Goal: Check status: Check status

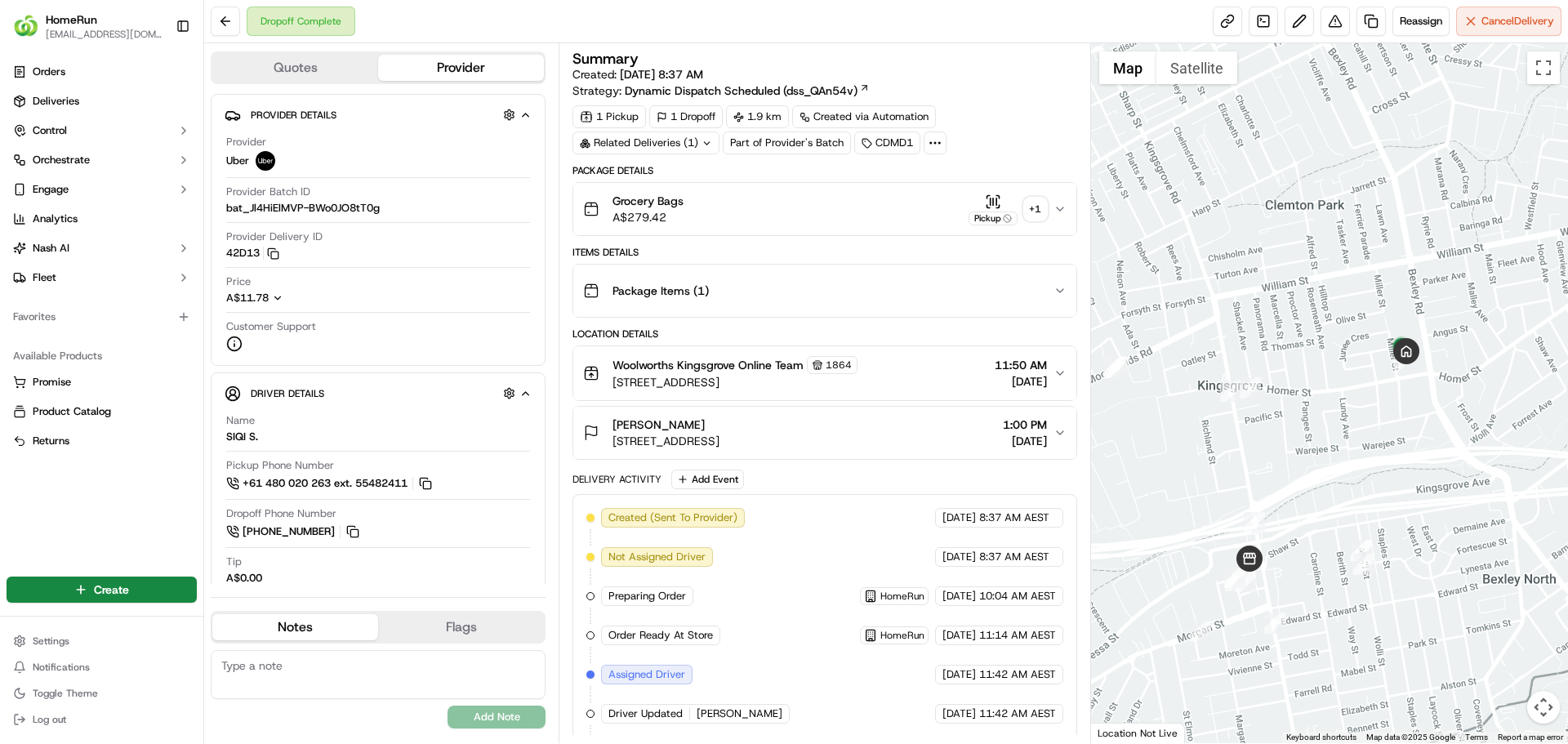
click at [1032, 205] on div "+ 1" at bounding box center [1035, 209] width 23 height 23
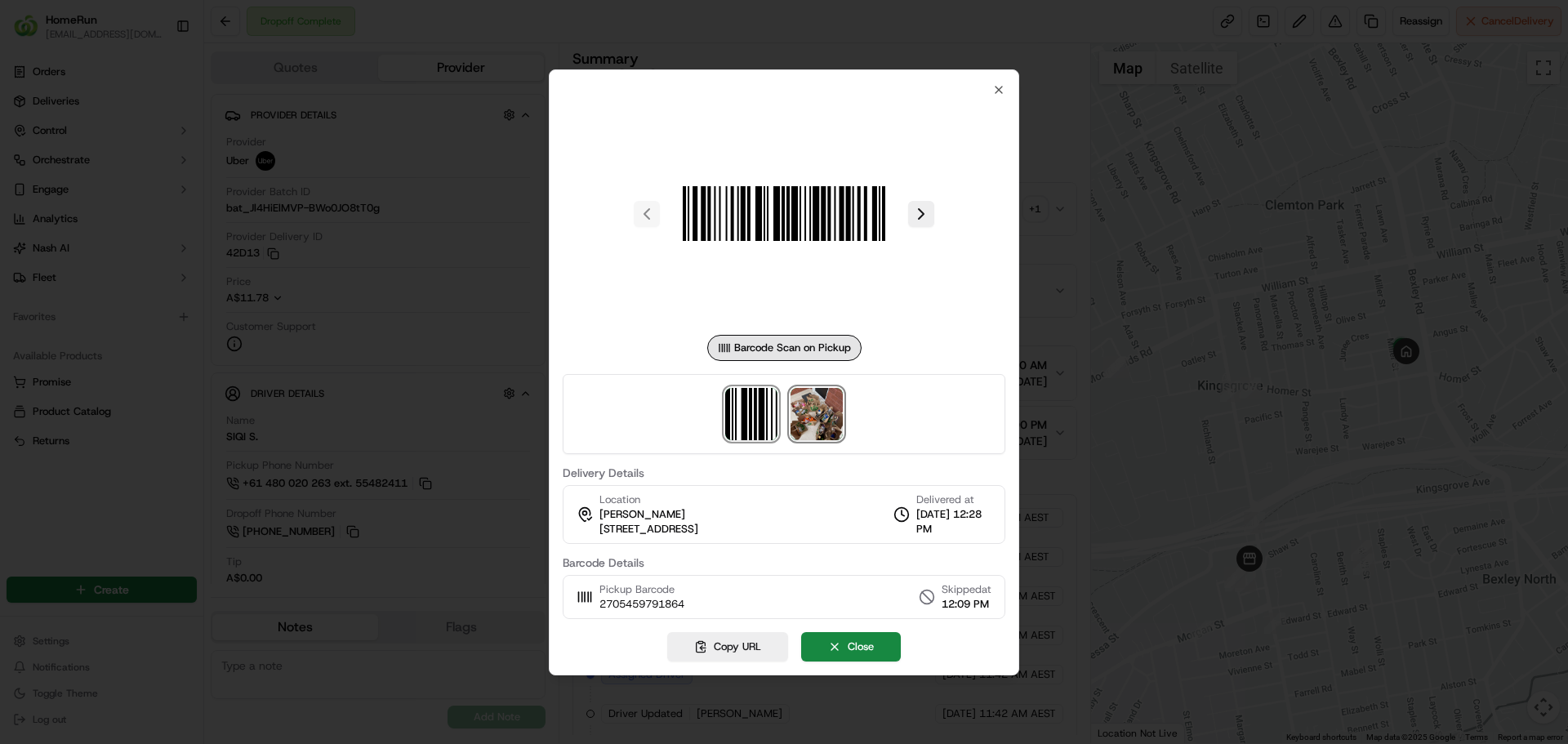
click at [827, 420] on img at bounding box center [817, 415] width 53 height 53
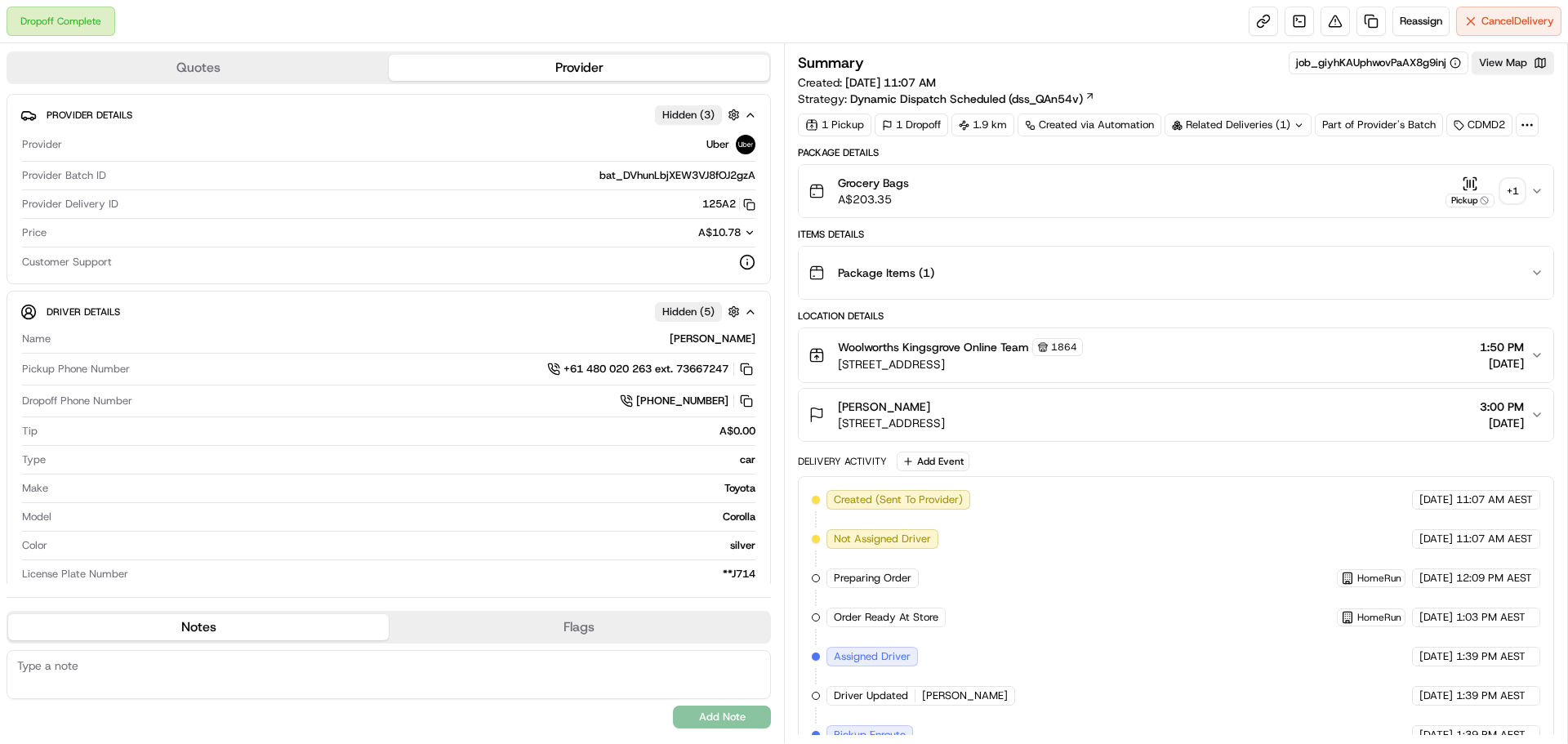
click at [1506, 201] on div "+ 1" at bounding box center [1512, 191] width 23 height 23
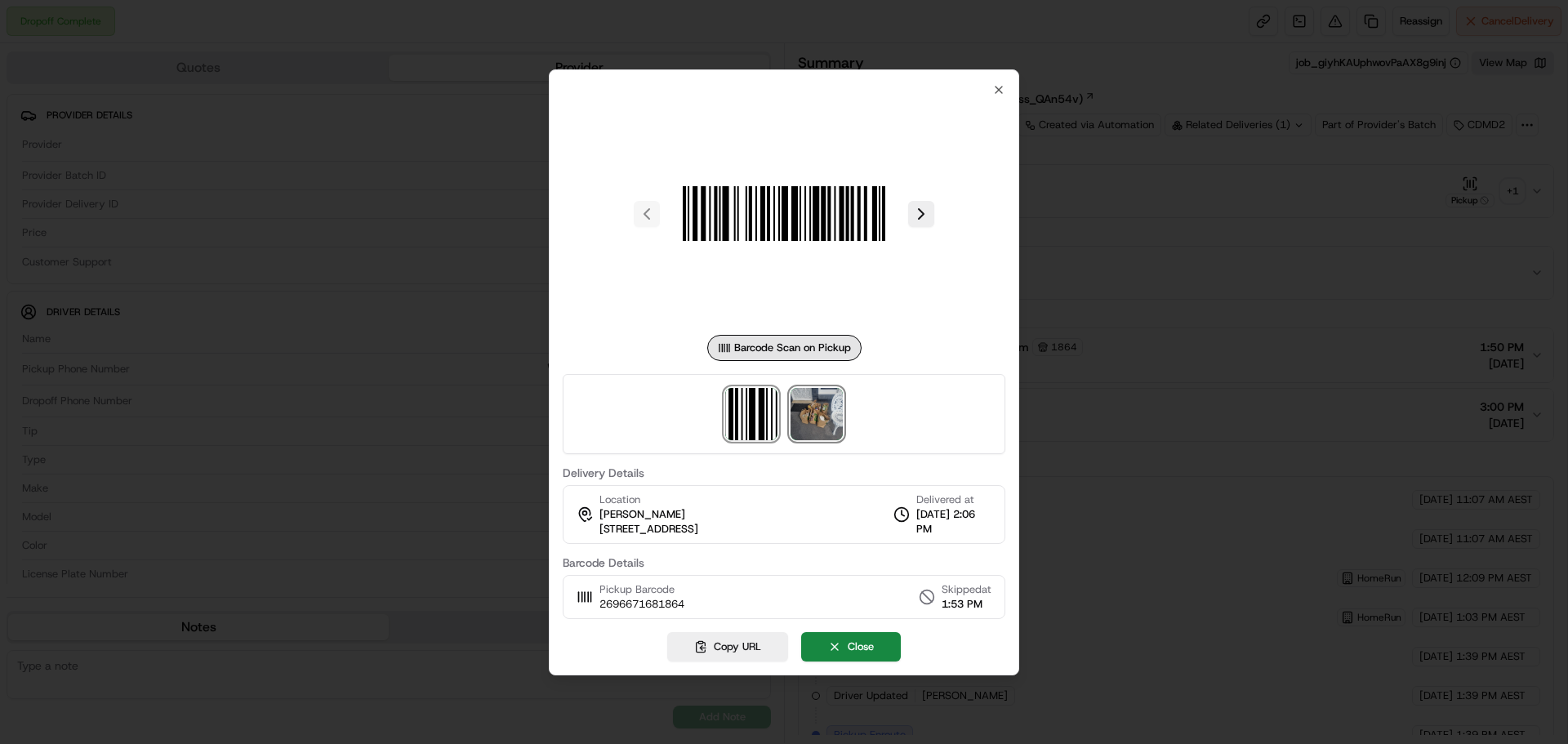
click at [829, 410] on img at bounding box center [817, 415] width 53 height 53
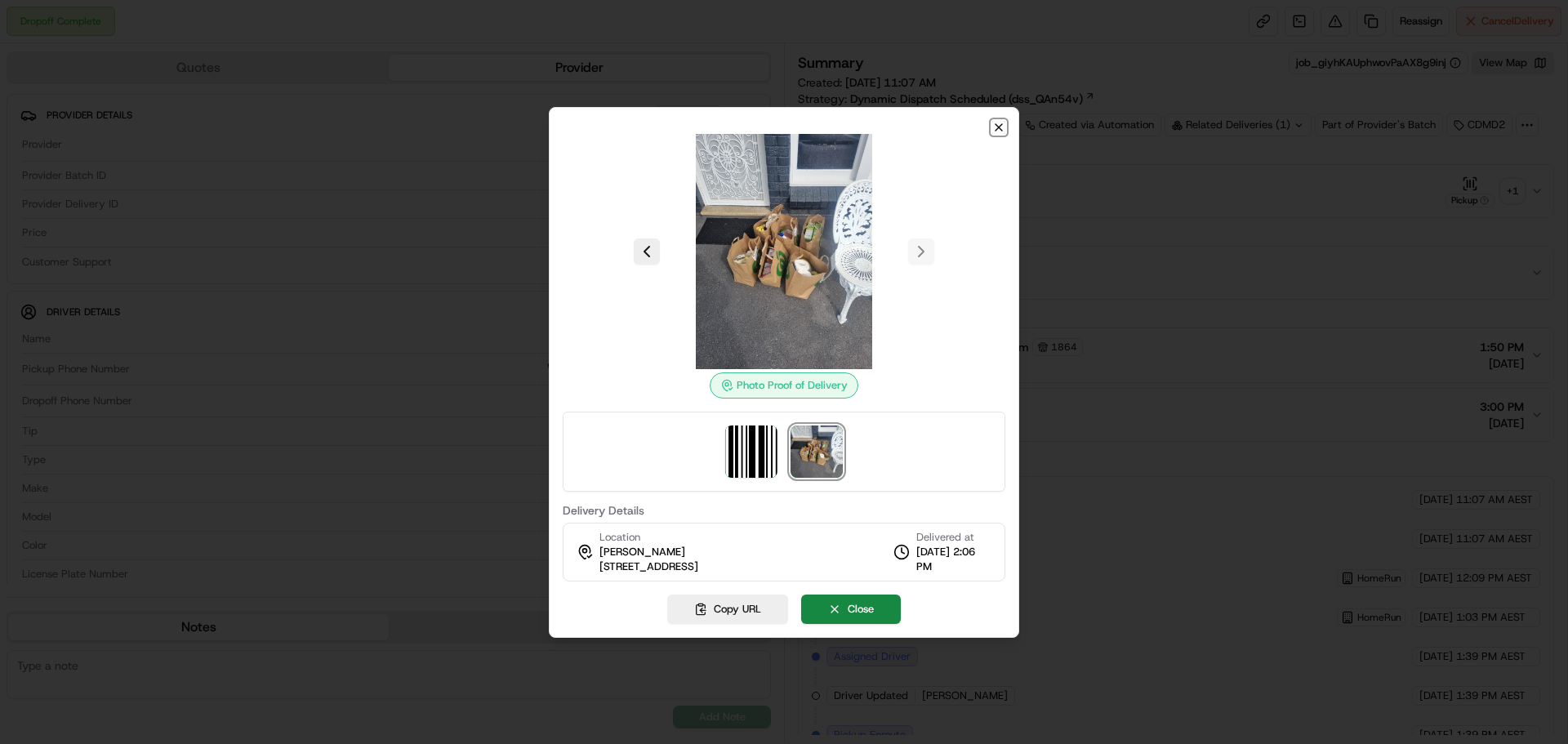
click at [1001, 129] on icon "button" at bounding box center [998, 127] width 7 height 7
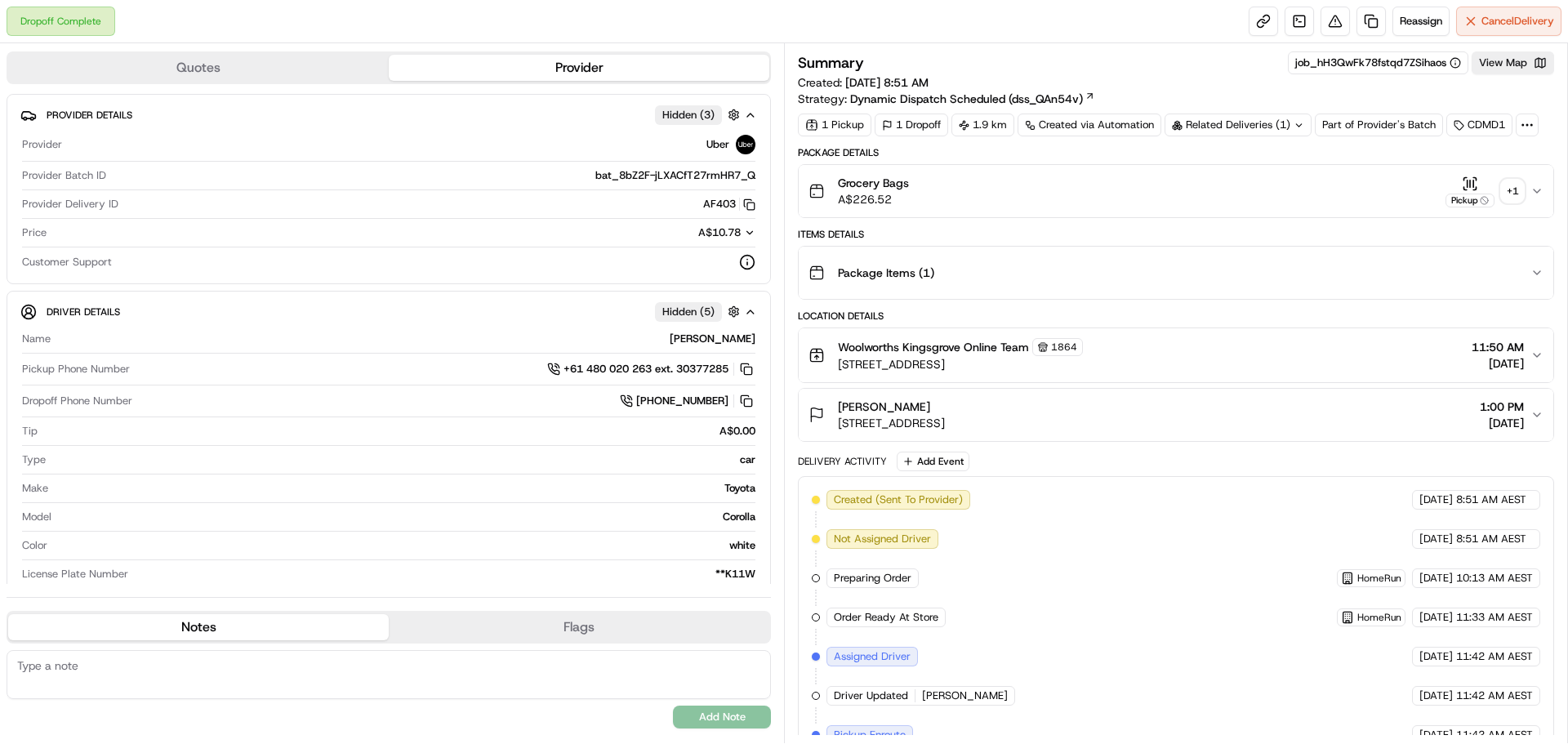
click at [1508, 189] on div "+ 1" at bounding box center [1512, 191] width 23 height 23
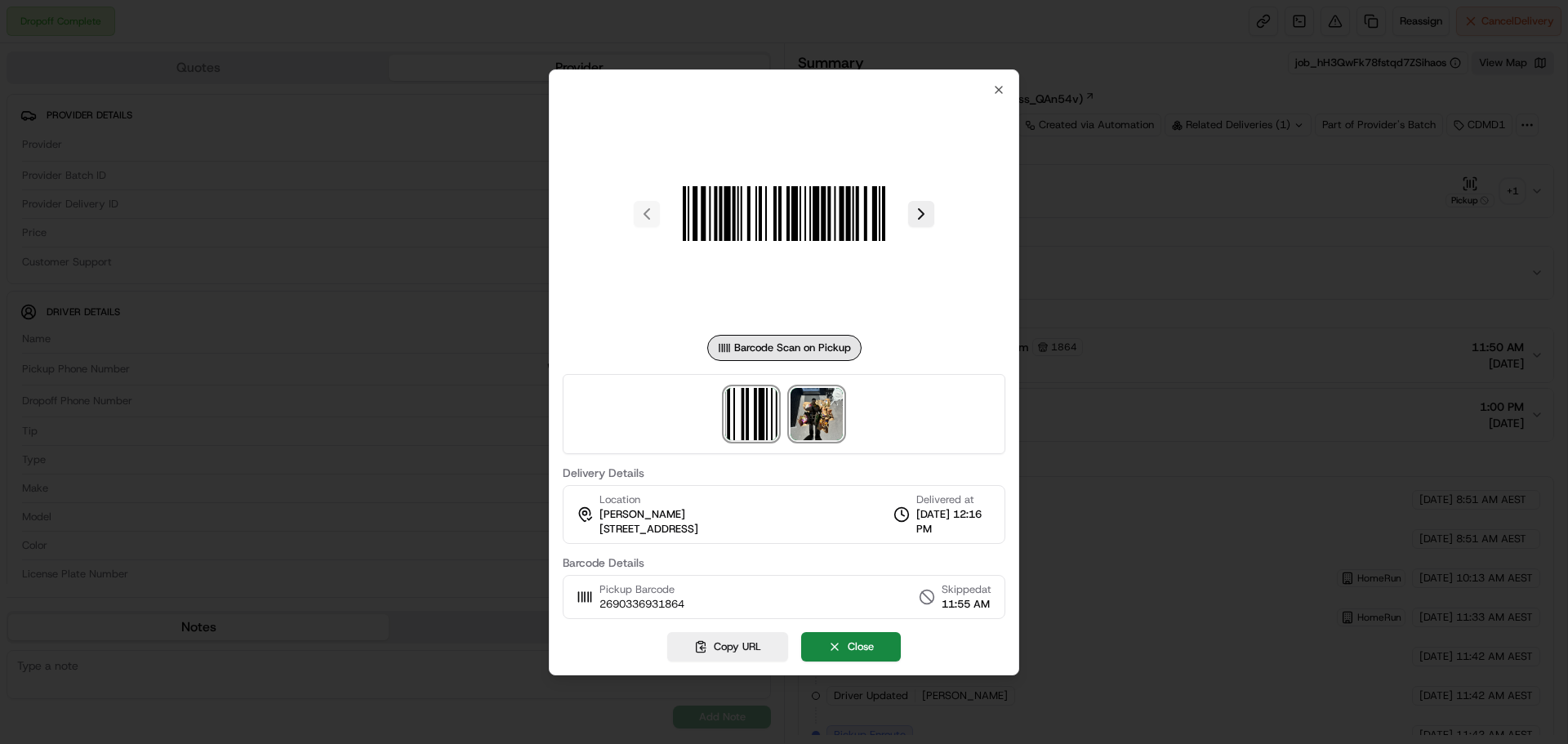
click at [825, 402] on img at bounding box center [817, 415] width 53 height 53
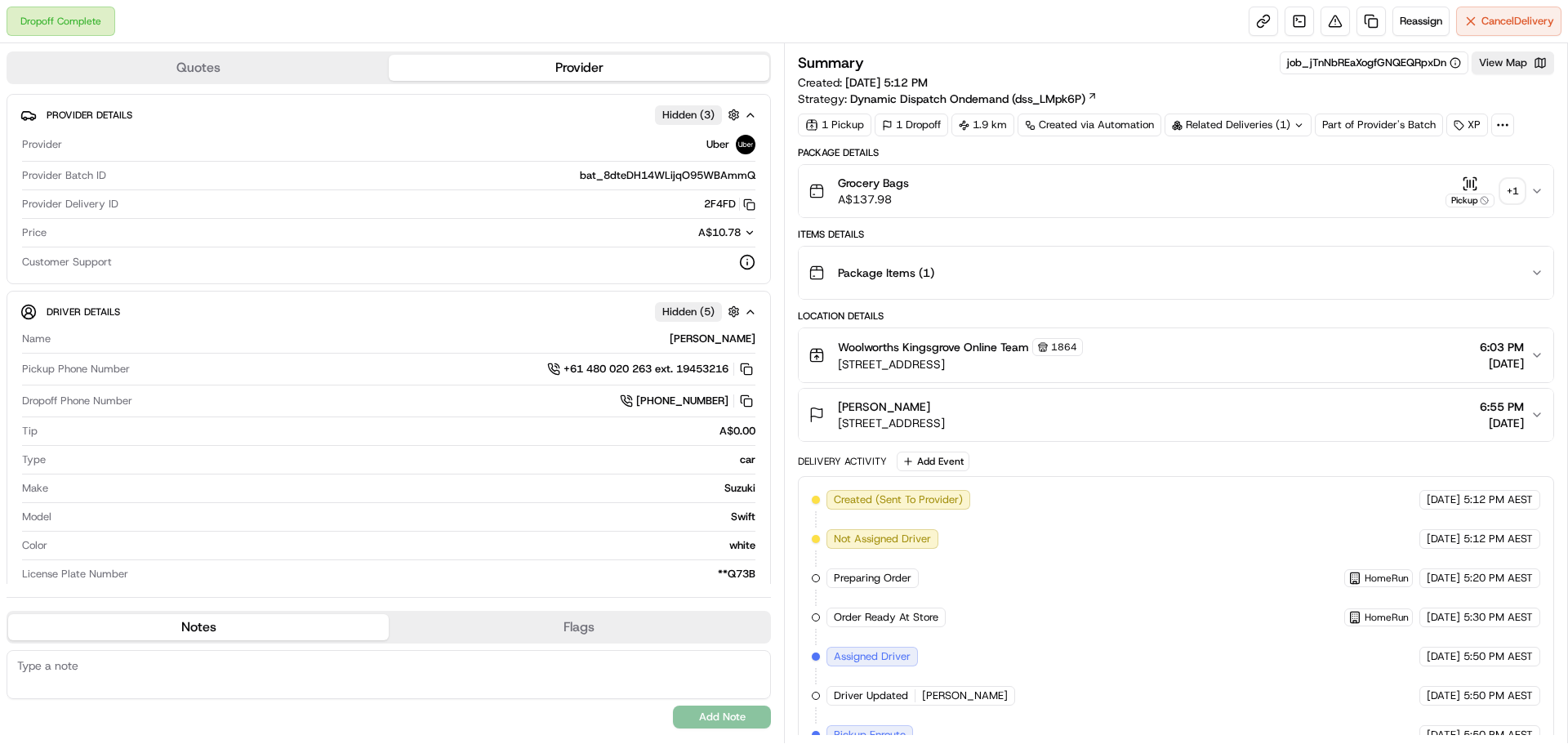
click at [1509, 186] on div "+ 1" at bounding box center [1512, 191] width 23 height 23
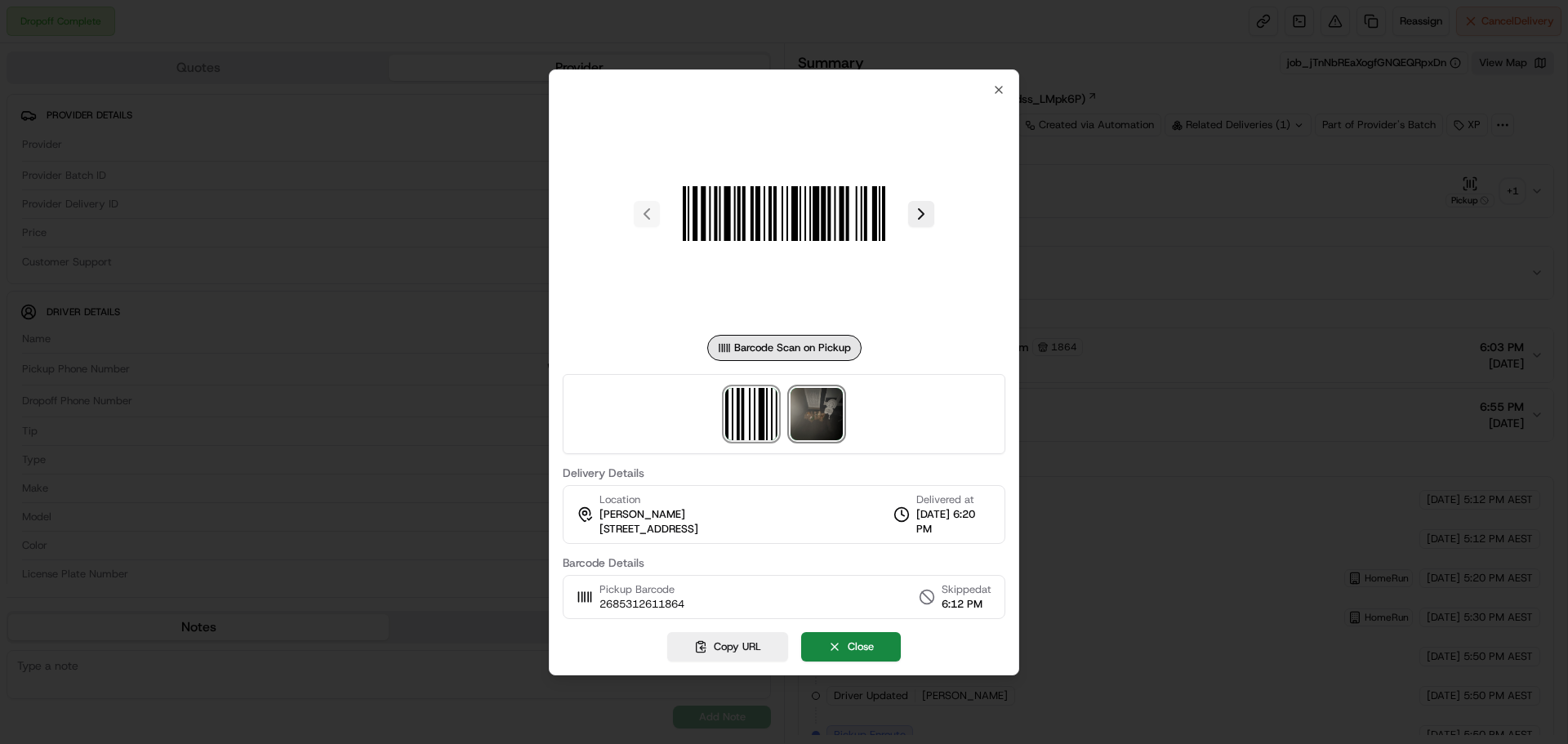
click at [804, 417] on img at bounding box center [817, 415] width 53 height 53
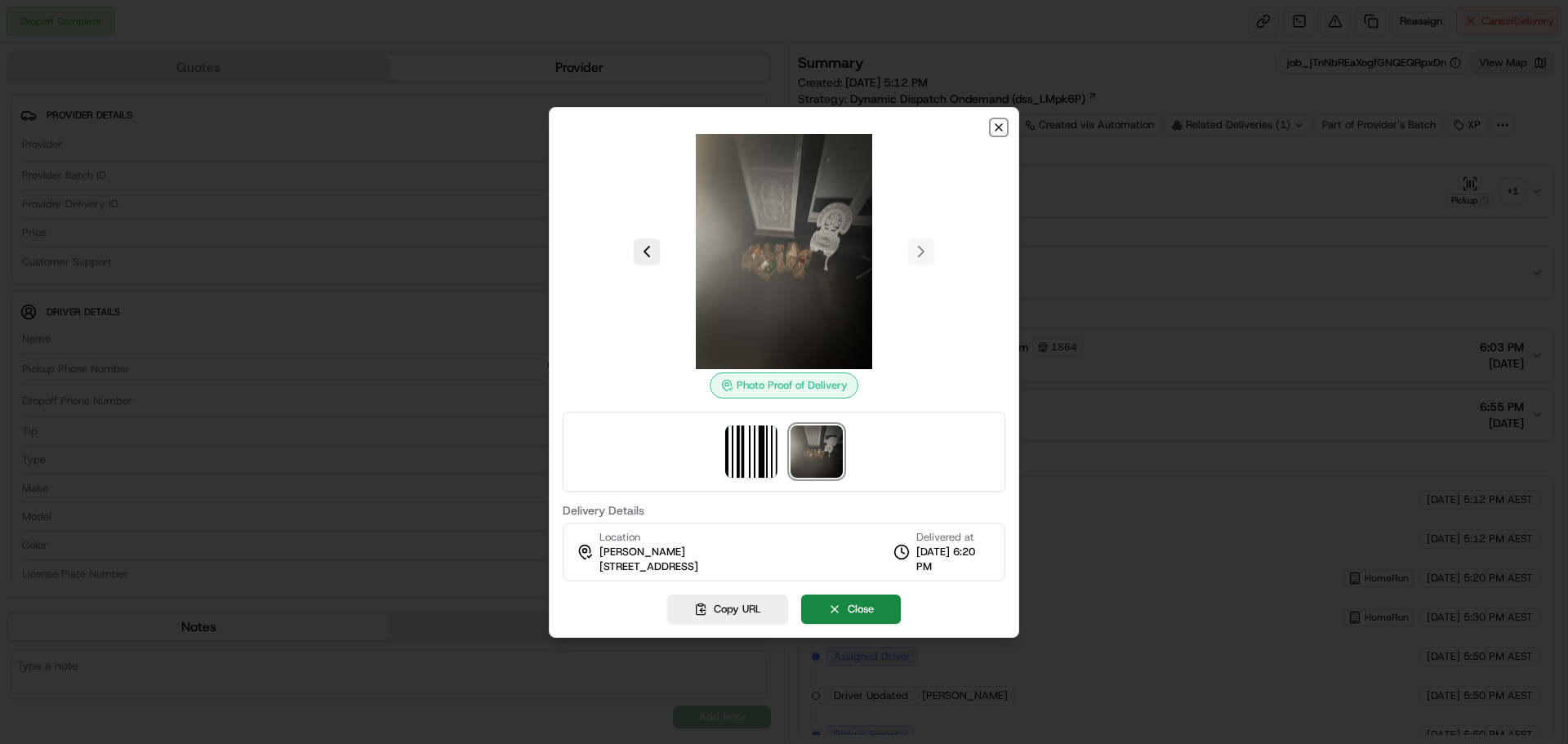
click at [1004, 129] on icon "button" at bounding box center [999, 128] width 13 height 13
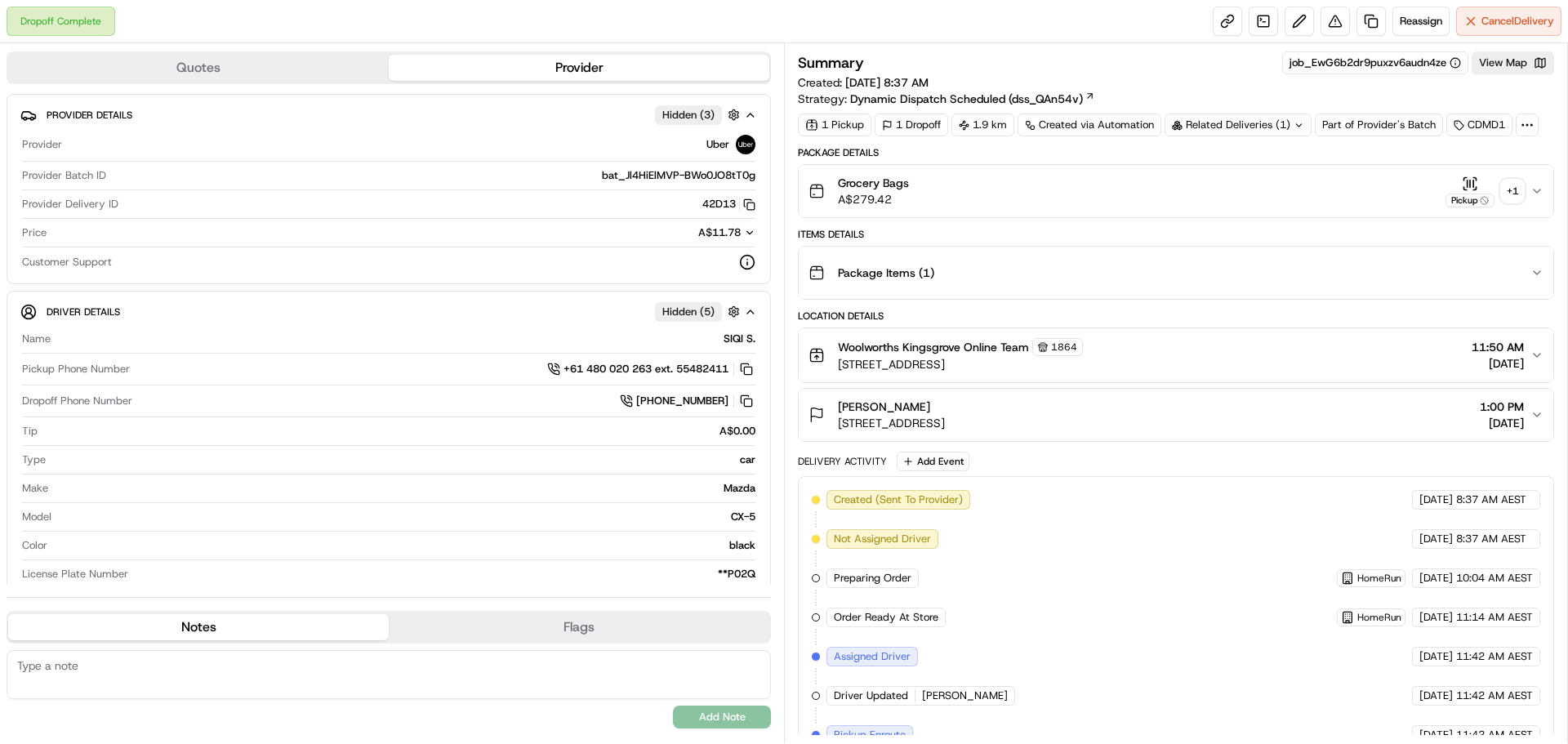
click at [1507, 190] on div "+ 1" at bounding box center [1512, 191] width 23 height 23
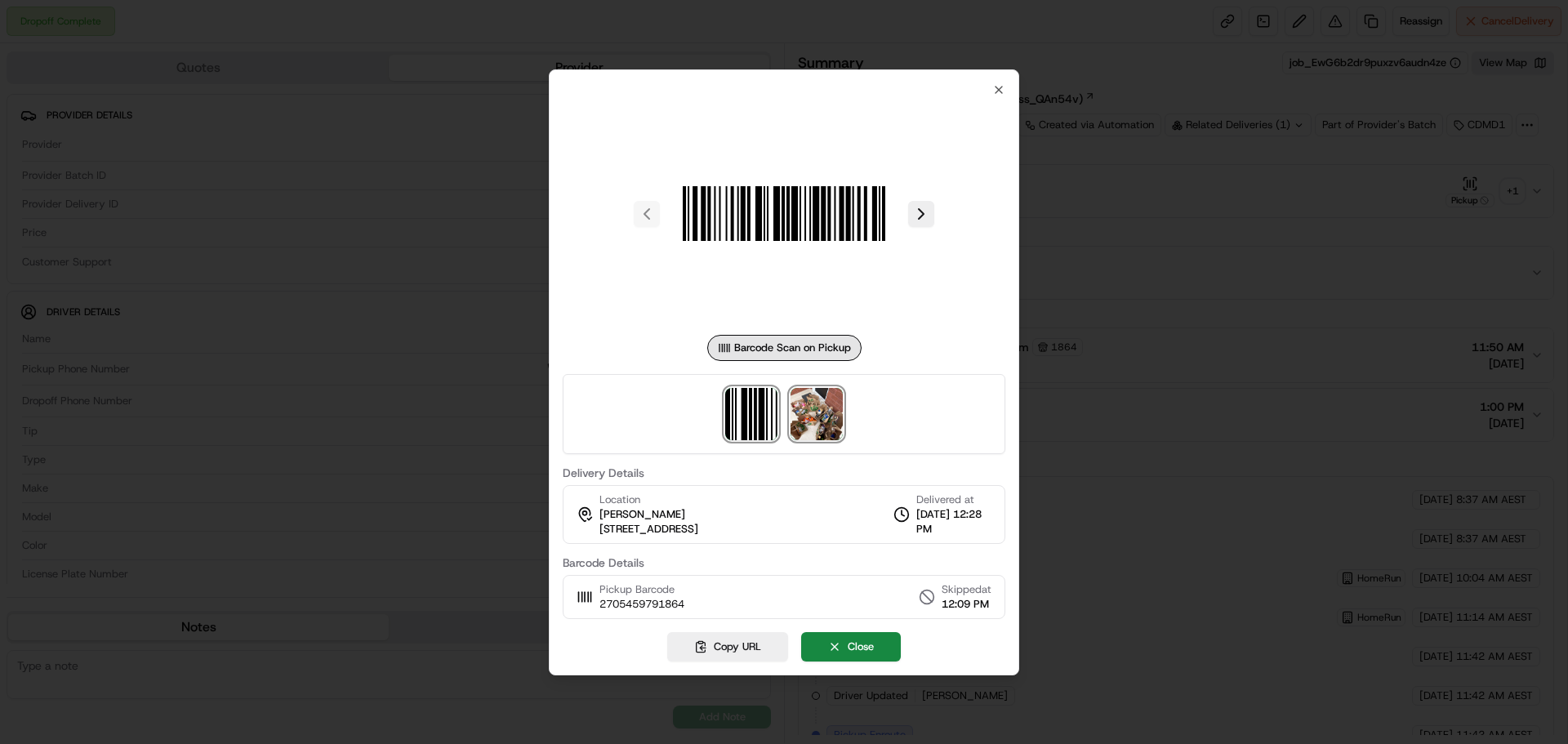
click at [823, 419] on img at bounding box center [817, 415] width 53 height 53
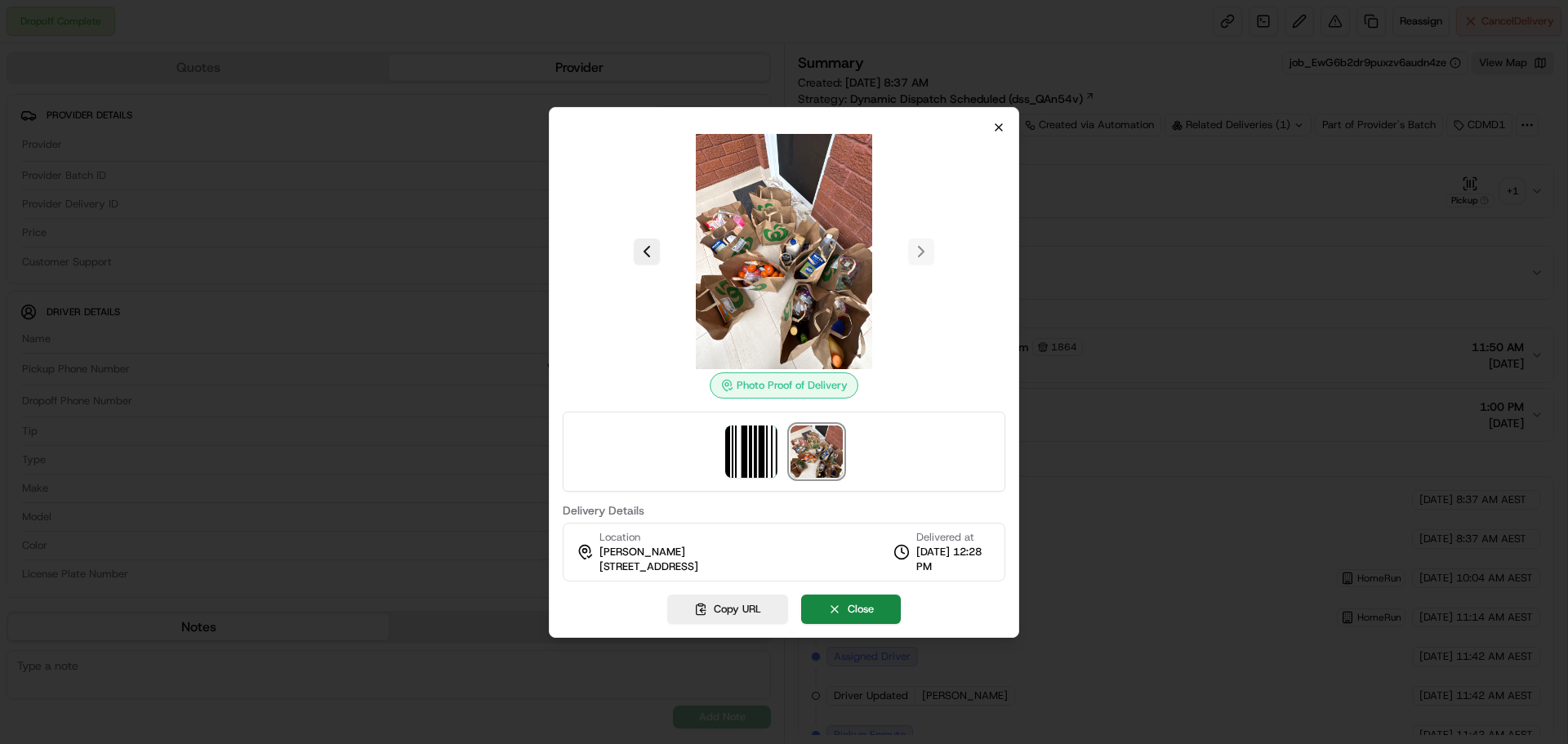
drag, startPoint x: 1006, startPoint y: 133, endPoint x: 999, endPoint y: 124, distance: 11.4
click at [1002, 132] on div "Photo Proof of Delivery Delivery Details Location Suzanne Hassen 3 Rainbow Cres…" at bounding box center [784, 372] width 471 height 531
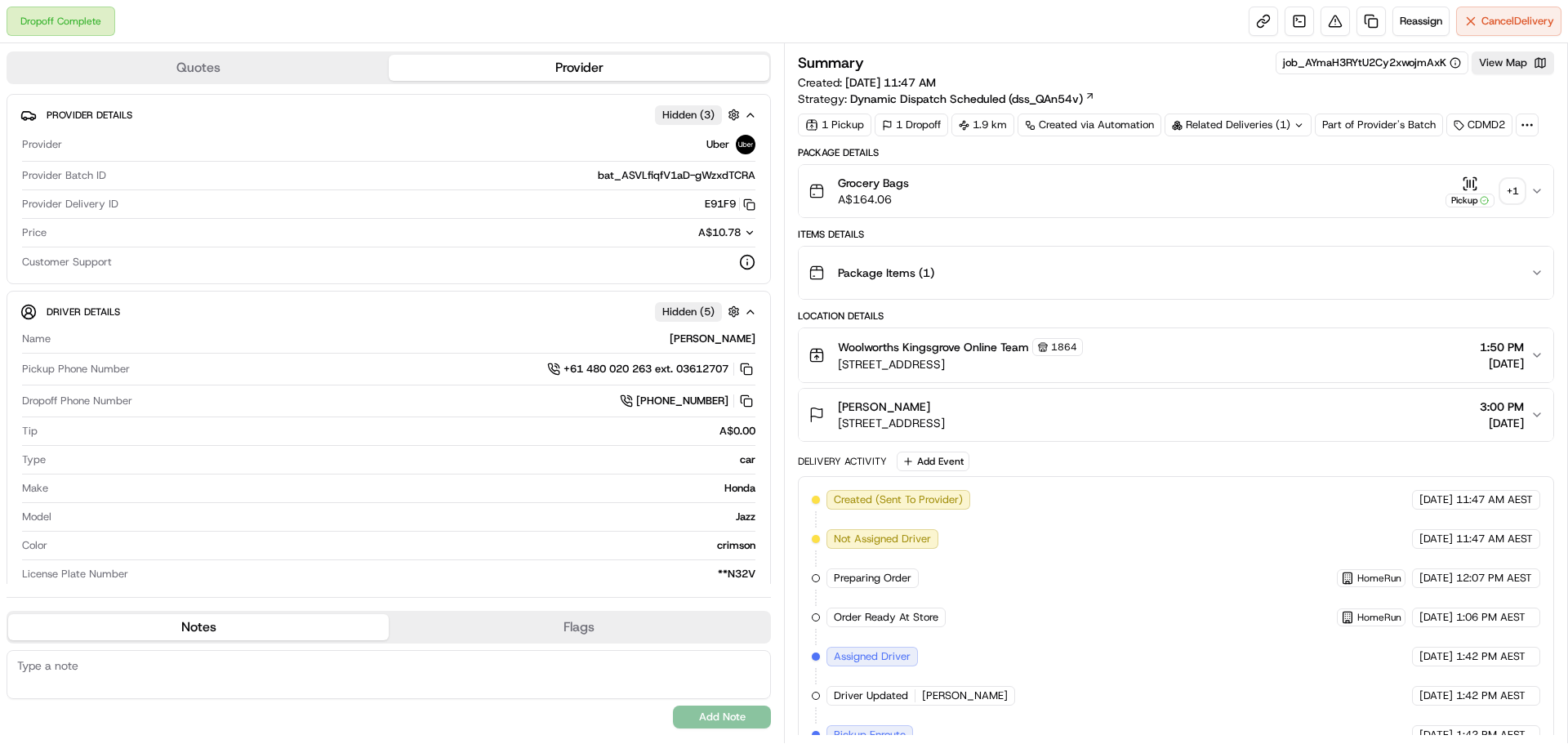
click at [1514, 187] on div "+ 1" at bounding box center [1512, 191] width 23 height 23
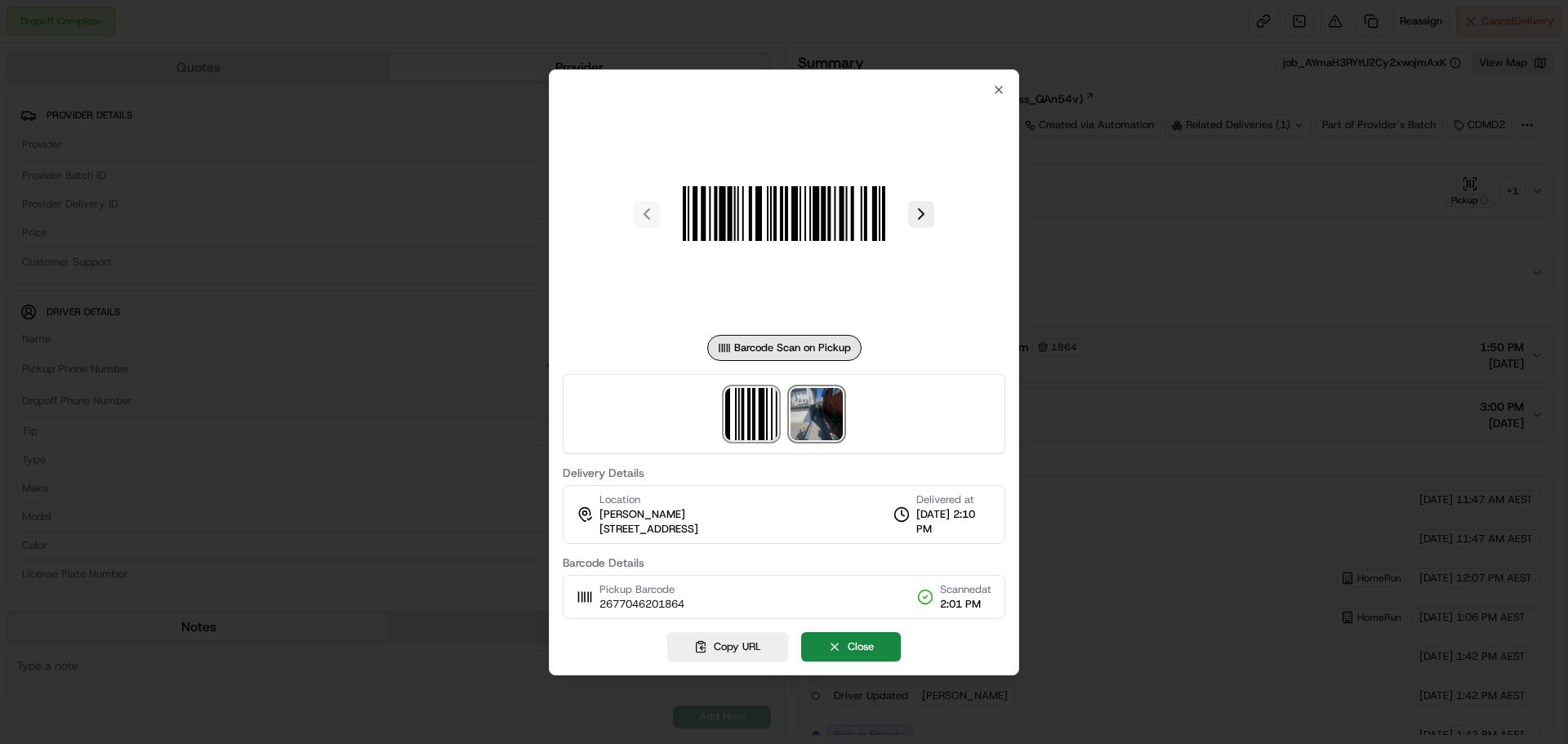
click at [809, 415] on img at bounding box center [817, 415] width 53 height 53
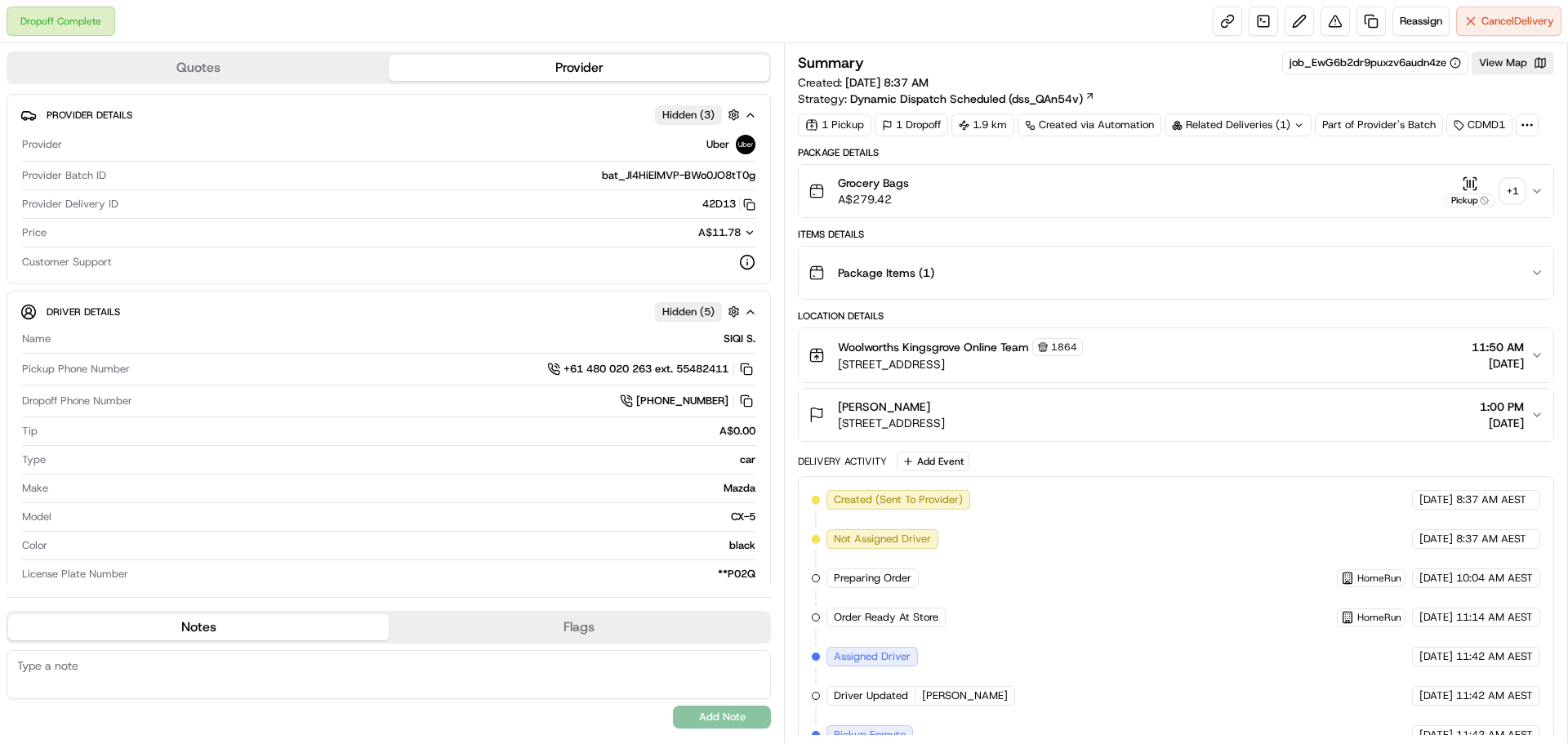
click at [1508, 184] on div "+ 1" at bounding box center [1512, 191] width 23 height 23
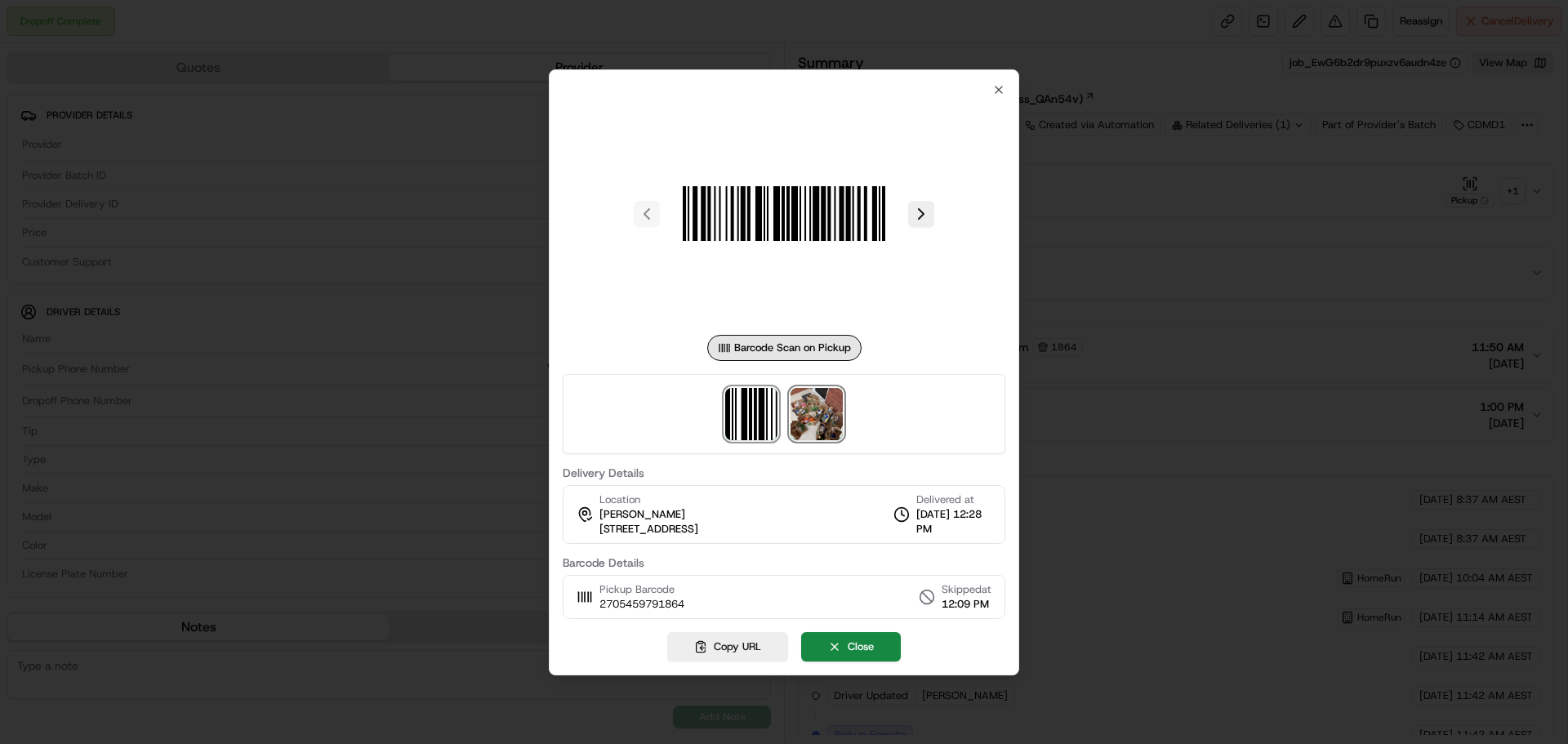
click at [828, 408] on img at bounding box center [817, 415] width 53 height 53
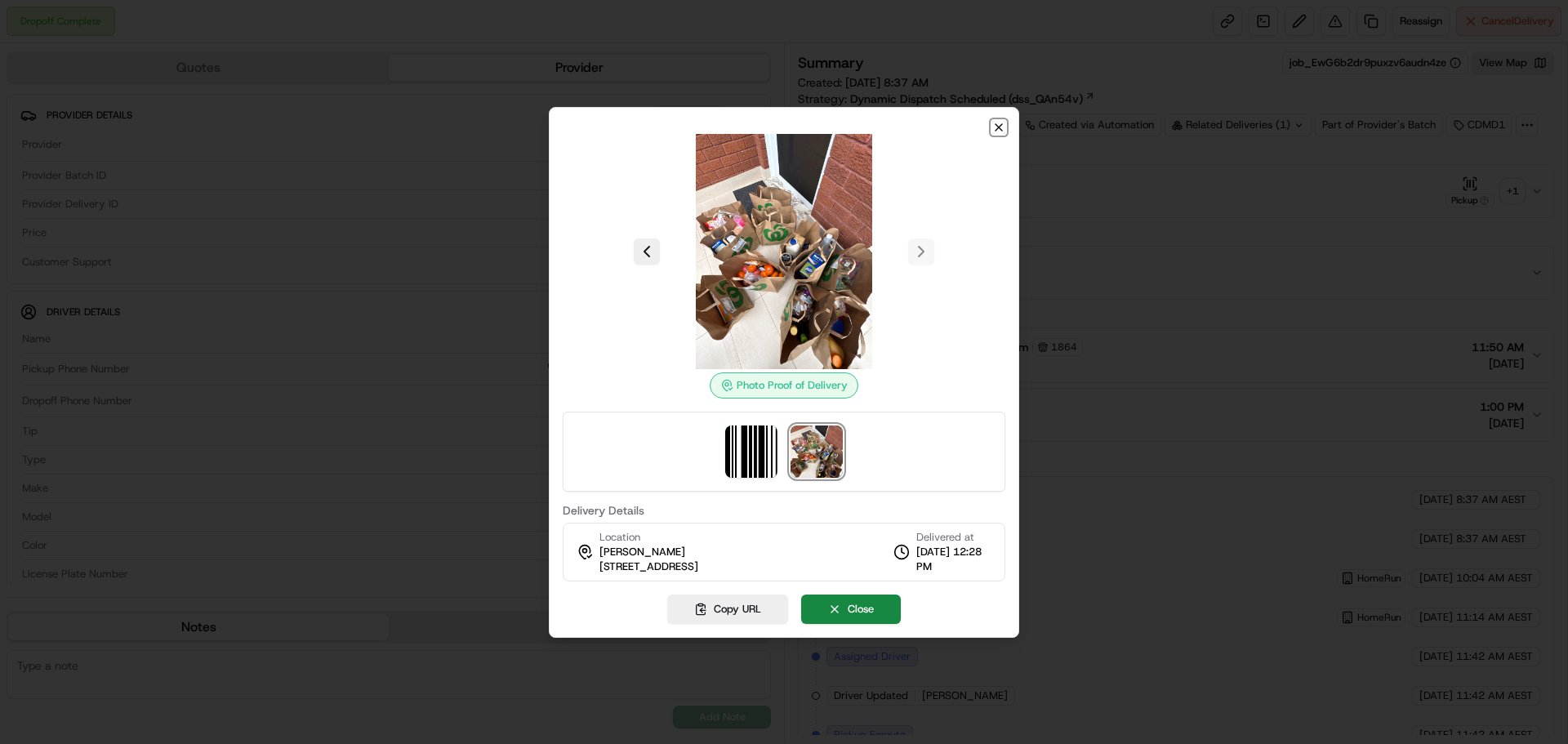
click at [1002, 125] on icon "button" at bounding box center [999, 128] width 13 height 13
